Goal: Task Accomplishment & Management: Manage account settings

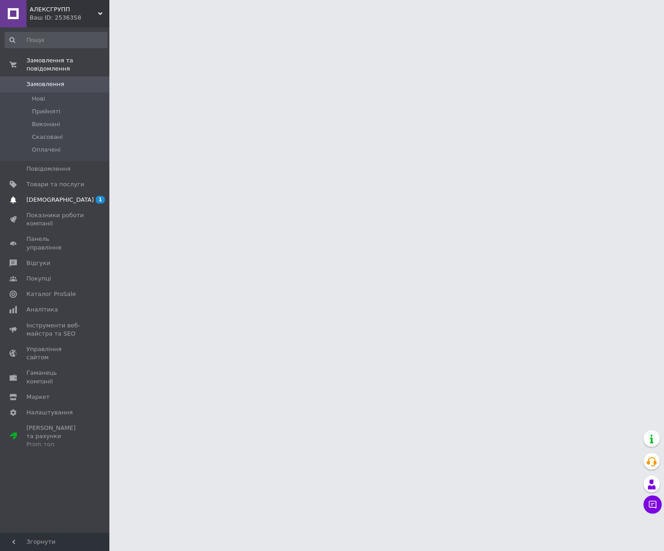
click at [59, 196] on span "[DEMOGRAPHIC_DATA]" at bounding box center [59, 200] width 67 height 8
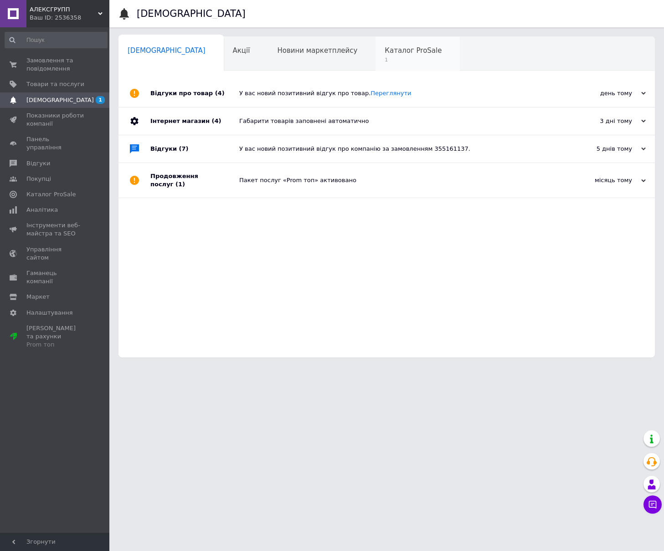
click at [375, 55] on div "Каталог ProSale 1" at bounding box center [417, 54] width 84 height 35
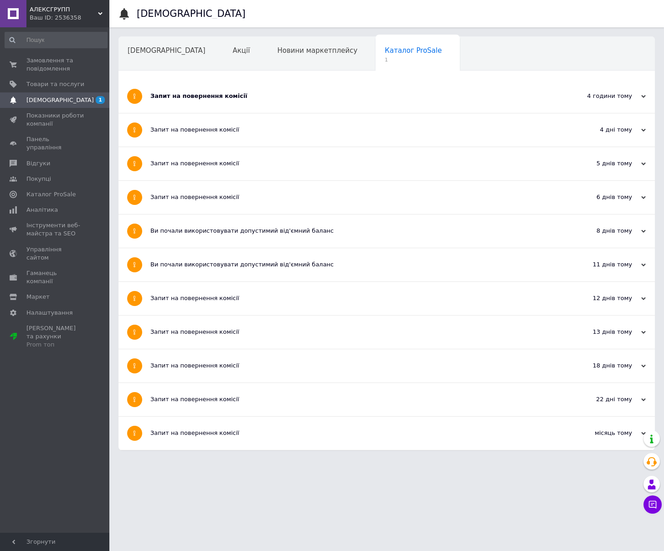
click at [298, 105] on div "Запит на повернення комісії" at bounding box center [352, 96] width 404 height 33
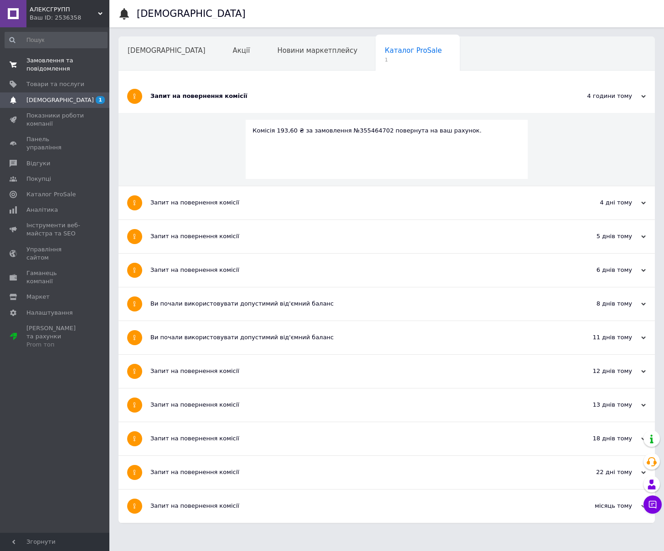
click at [46, 70] on span "Замовлення та повідомлення" at bounding box center [55, 64] width 58 height 16
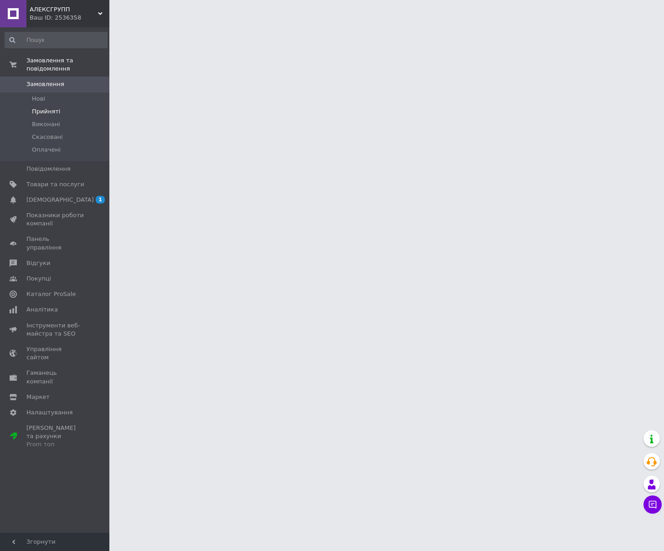
click at [49, 110] on span "Прийняті" at bounding box center [46, 111] width 28 height 8
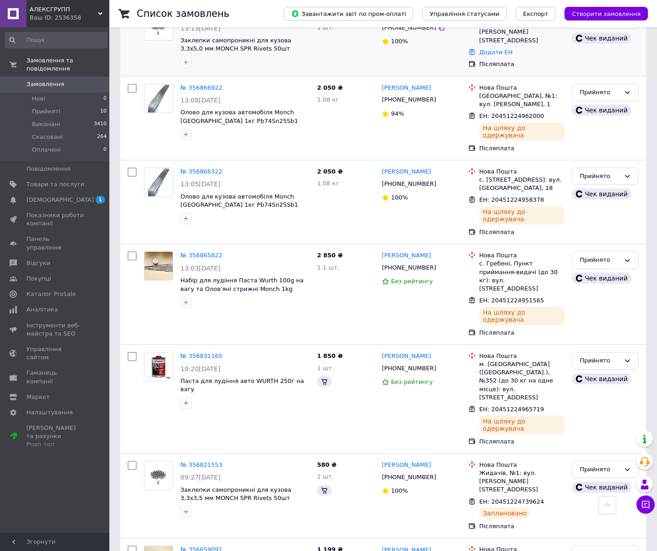
scroll to position [348, 0]
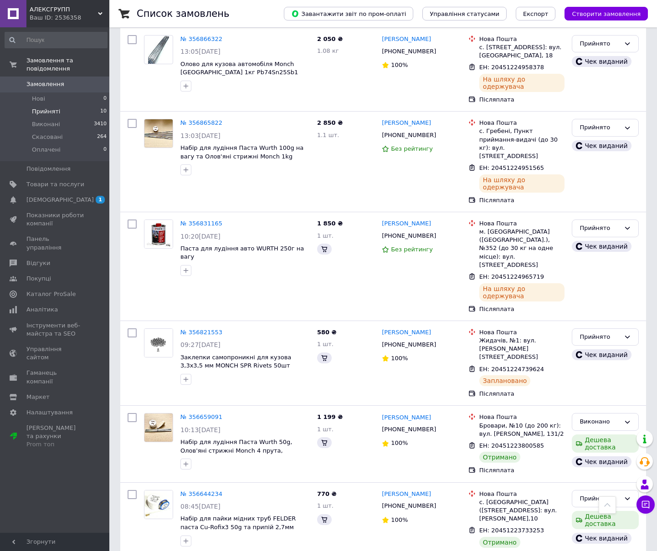
click at [67, 110] on li "Прийняті 10" at bounding box center [56, 111] width 112 height 13
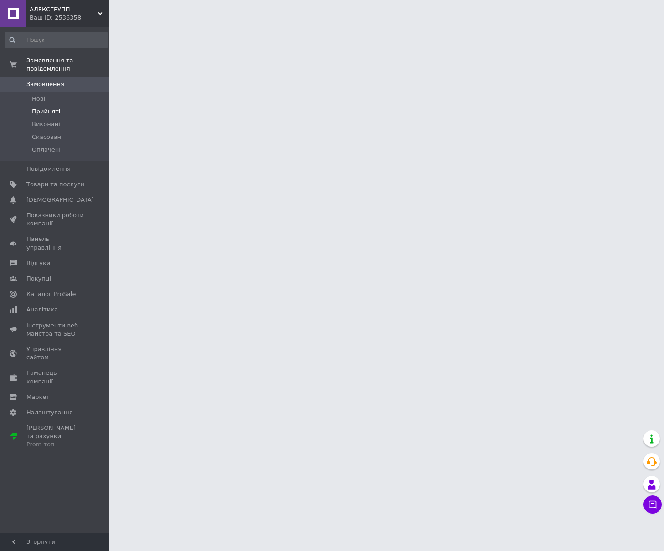
click at [46, 113] on span "Прийняті" at bounding box center [46, 111] width 28 height 8
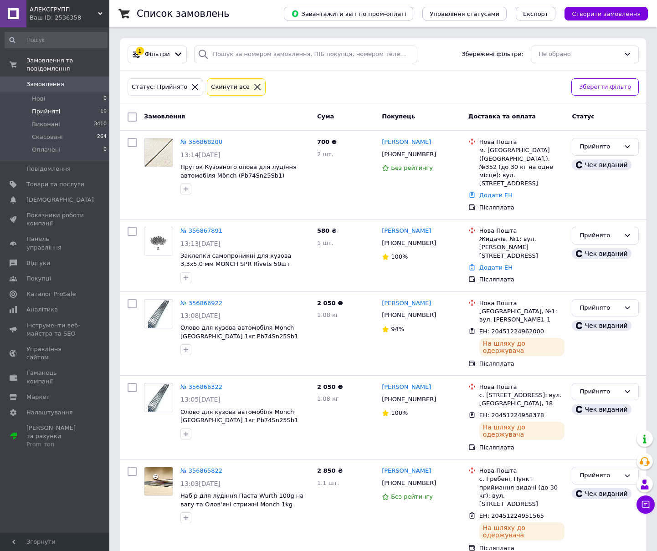
click at [47, 112] on span "Прийняті" at bounding box center [46, 111] width 28 height 8
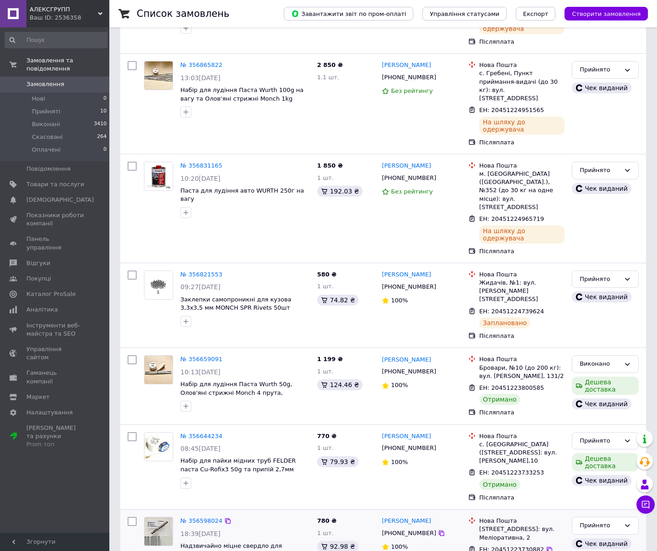
scroll to position [479, 0]
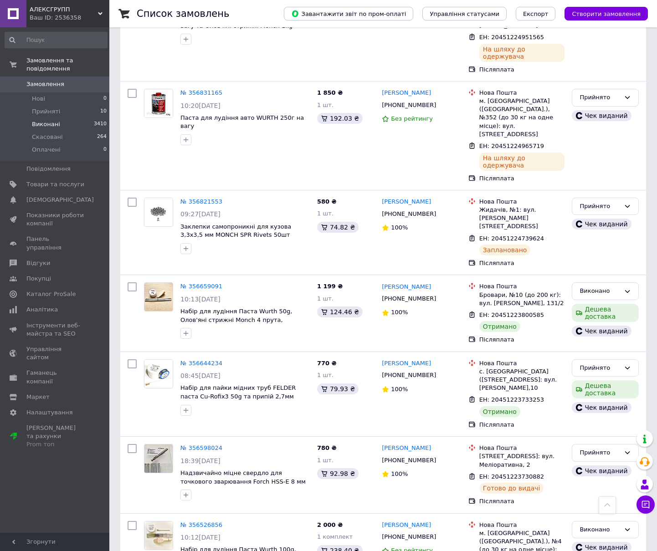
click at [59, 121] on li "Виконані 3410" at bounding box center [56, 124] width 112 height 13
click at [50, 95] on li "Нові 0" at bounding box center [56, 98] width 112 height 13
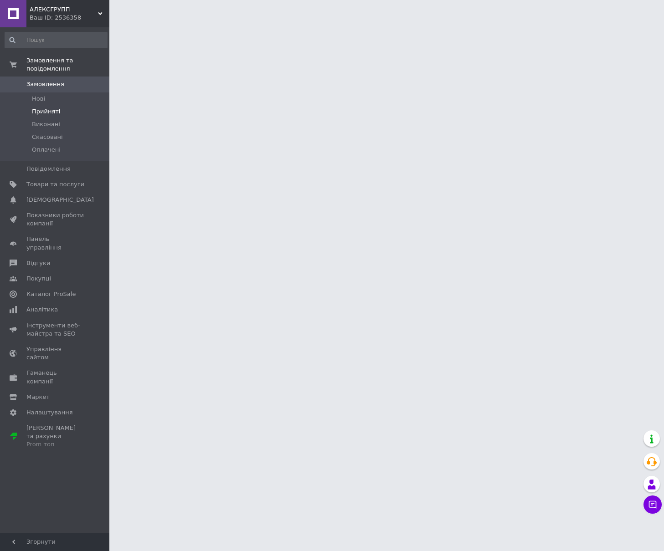
click at [47, 115] on span "Прийняті" at bounding box center [46, 111] width 28 height 8
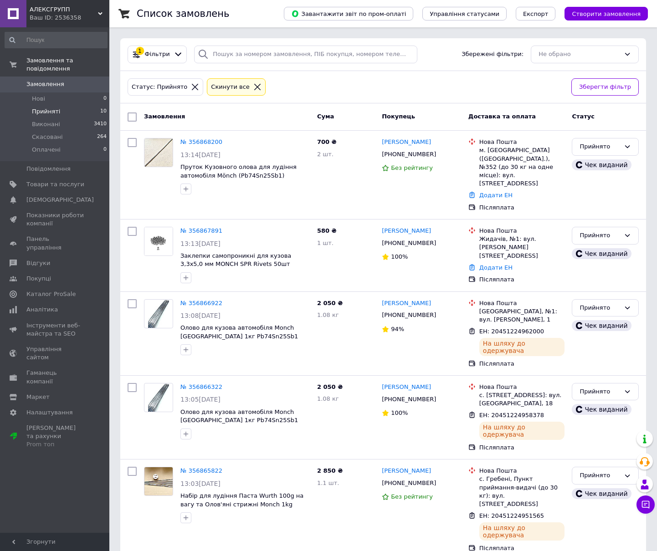
click at [50, 112] on span "Прийняті" at bounding box center [46, 111] width 28 height 8
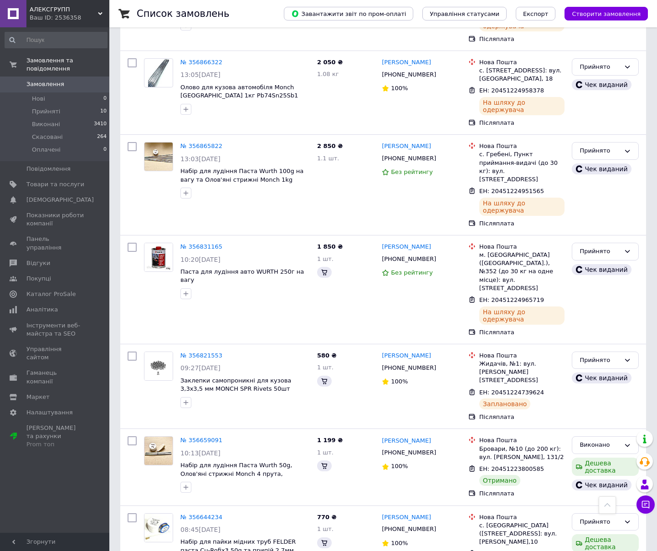
scroll to position [328, 0]
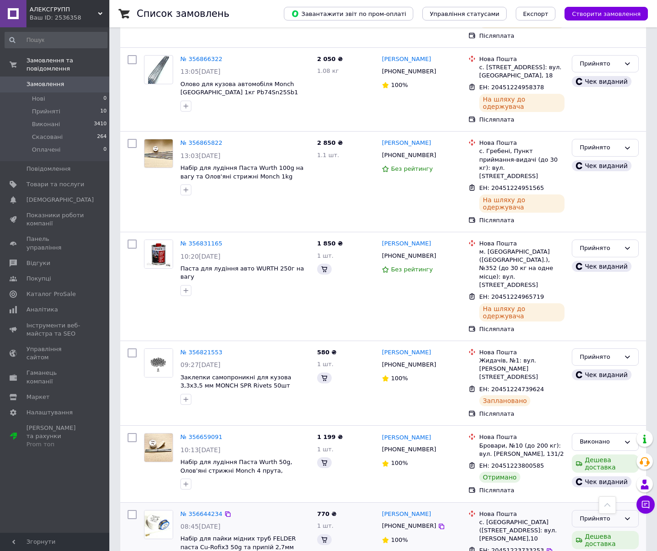
click at [595, 514] on div "Прийнято" at bounding box center [599, 519] width 41 height 10
click at [589, 529] on li "Виконано" at bounding box center [605, 537] width 66 height 17
click at [591, 514] on div "Прийнято" at bounding box center [599, 519] width 41 height 10
click at [587, 529] on li "Виконано" at bounding box center [605, 537] width 66 height 17
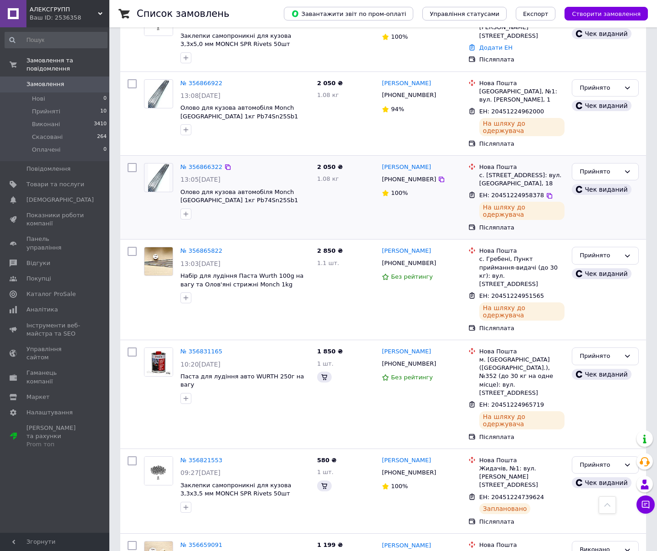
scroll to position [0, 0]
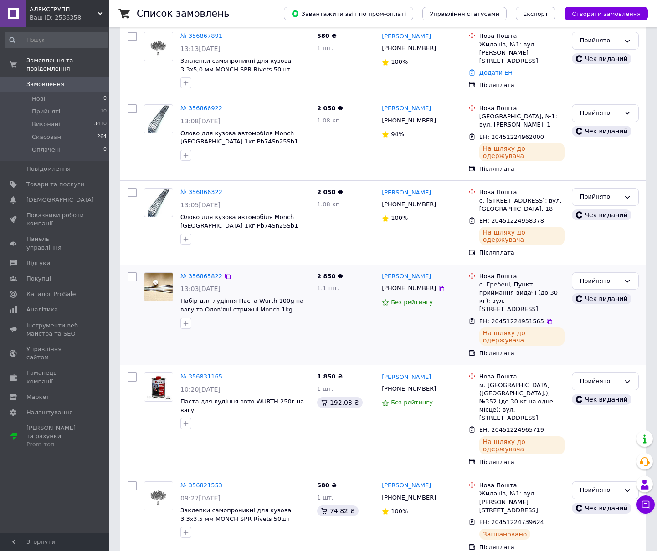
scroll to position [342, 0]
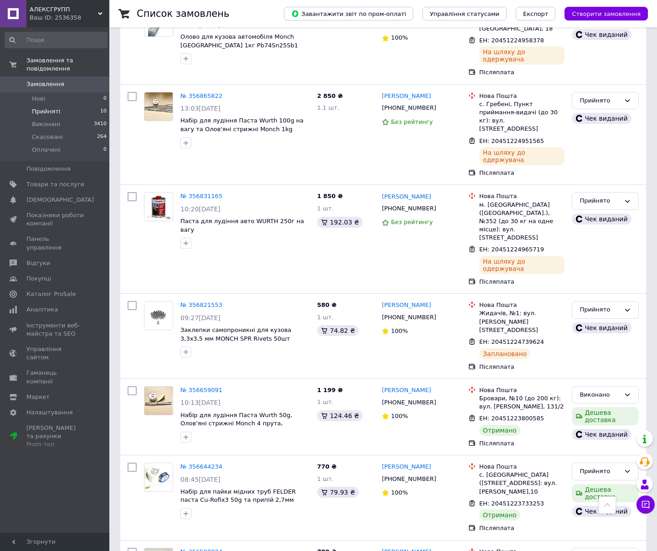
click at [37, 112] on span "Прийняті" at bounding box center [46, 111] width 28 height 8
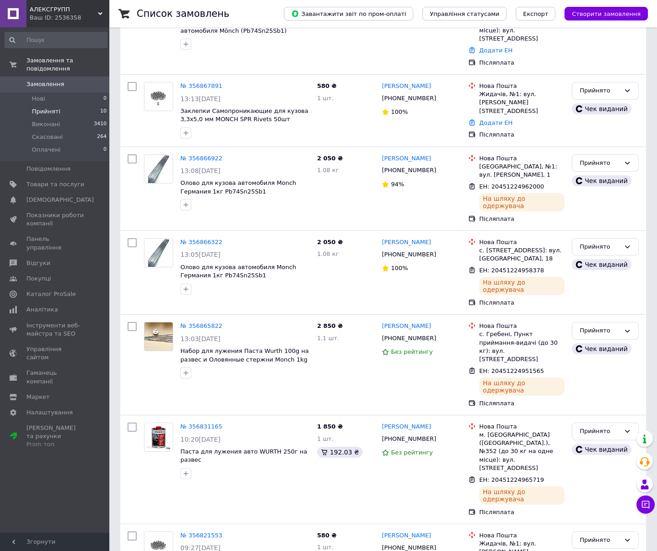
scroll to position [380, 0]
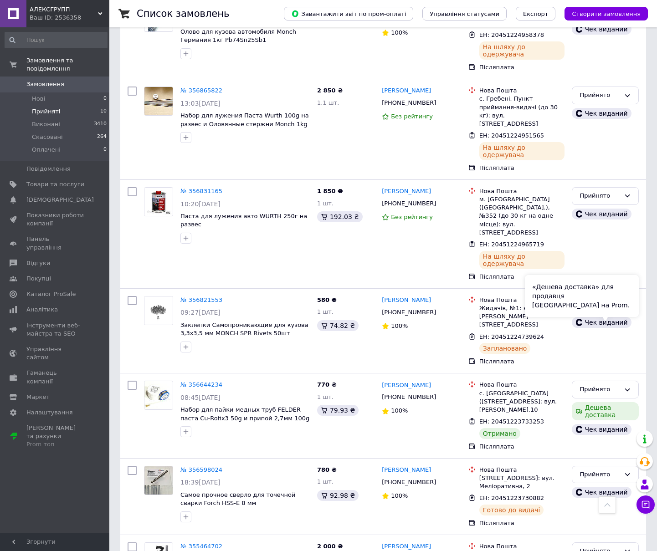
click at [593, 312] on div "«Дешева доставка» для продавця [GEOGRAPHIC_DATA] на Prom." at bounding box center [582, 296] width 114 height 42
click at [417, 542] on link "[PERSON_NAME]" at bounding box center [406, 546] width 49 height 9
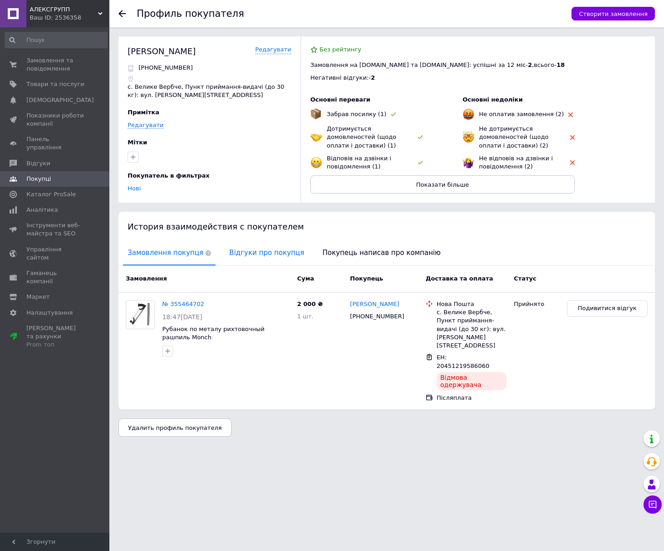
click at [260, 256] on span "Відгуки про покупця" at bounding box center [267, 252] width 84 height 23
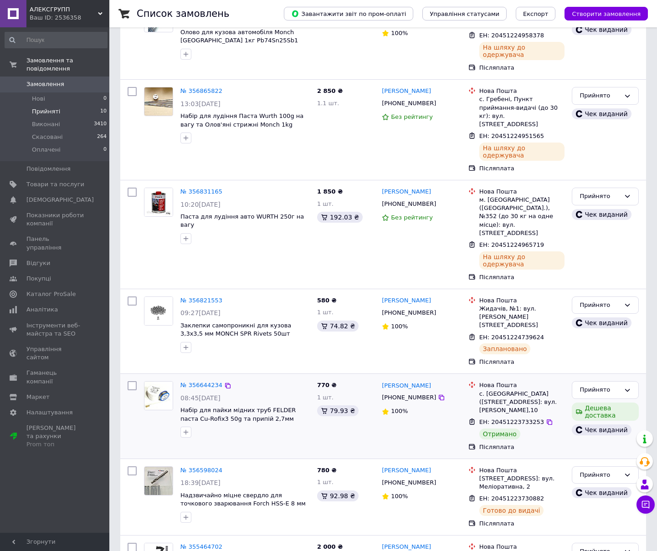
scroll to position [380, 0]
click at [589, 547] on div "Прийнято" at bounding box center [599, 552] width 41 height 10
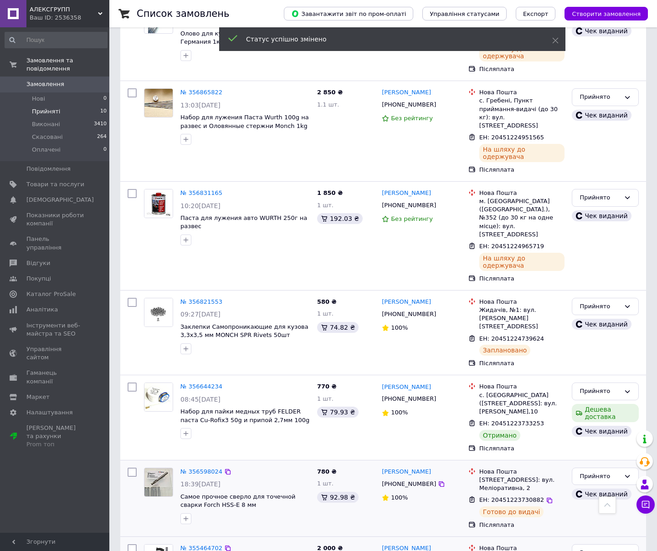
scroll to position [378, 0]
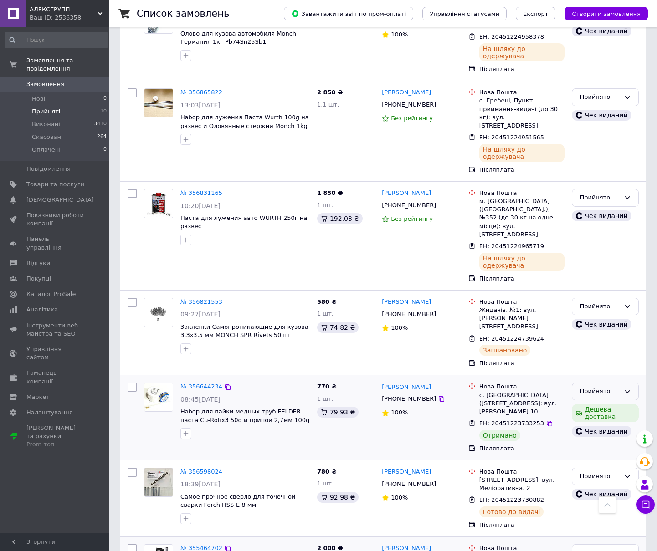
click at [623, 383] on div "Прийнято" at bounding box center [605, 392] width 67 height 18
click at [623, 383] on div "Прийнято Виконано Скасовано Оплачено" at bounding box center [605, 392] width 67 height 18
click at [622, 383] on div "Прийнято" at bounding box center [605, 392] width 67 height 18
click at [608, 402] on li "Виконано" at bounding box center [605, 410] width 66 height 17
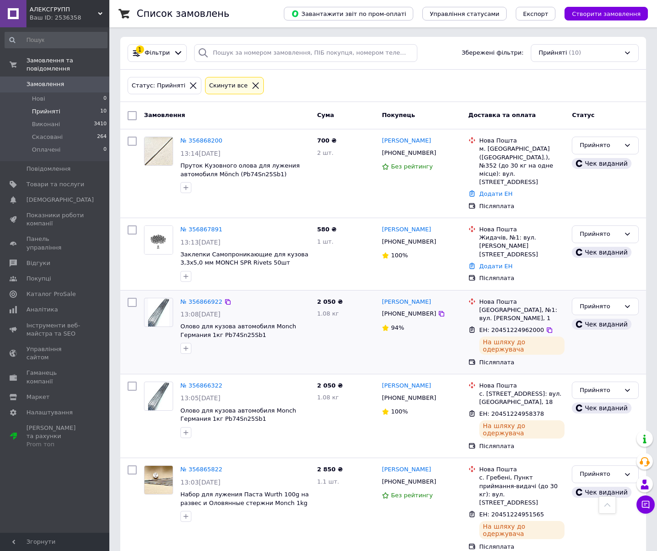
scroll to position [0, 0]
